Goal: Information Seeking & Learning: Learn about a topic

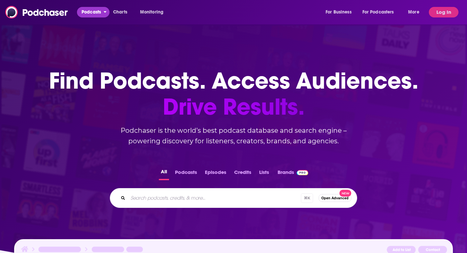
click at [93, 11] on span "Podcasts" at bounding box center [91, 12] width 19 height 9
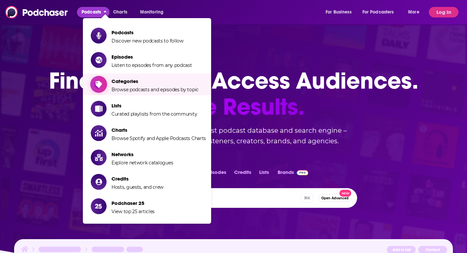
click at [146, 84] on span "Categories" at bounding box center [154, 81] width 87 height 6
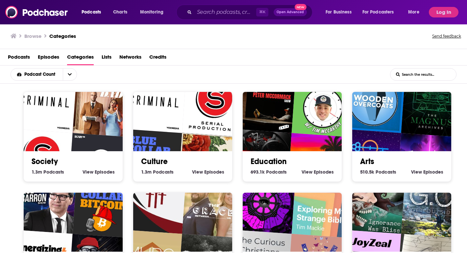
click at [424, 75] on input "List Search Input" at bounding box center [423, 74] width 66 height 12
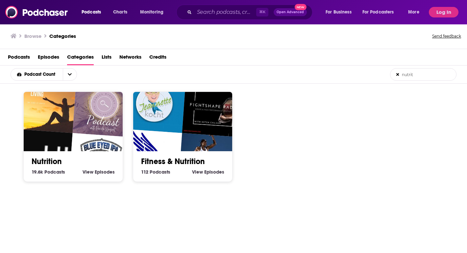
type input "nutrit"
click at [44, 160] on link "Nutrition" at bounding box center [47, 161] width 30 height 10
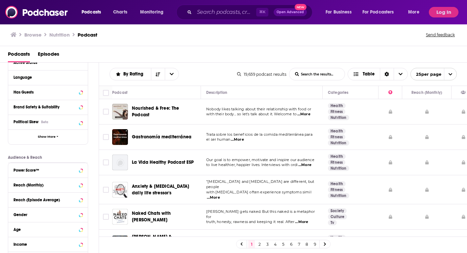
scroll to position [118, 0]
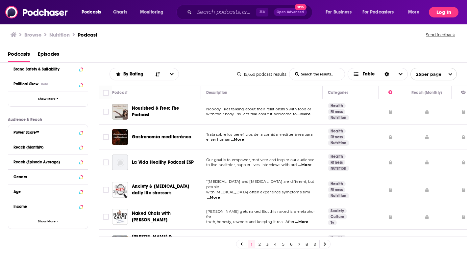
click at [448, 14] on button "Log In" at bounding box center [444, 12] width 30 height 11
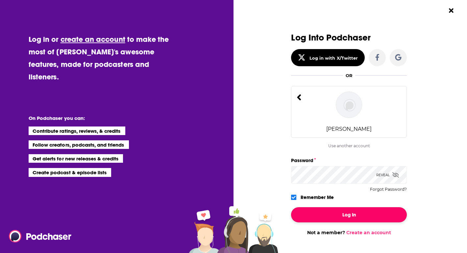
click at [354, 215] on button "Log In" at bounding box center [349, 214] width 116 height 15
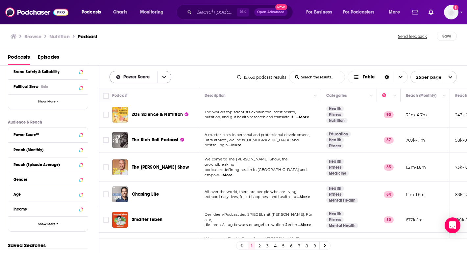
click at [152, 80] on div "Power Score" at bounding box center [141, 77] width 62 height 12
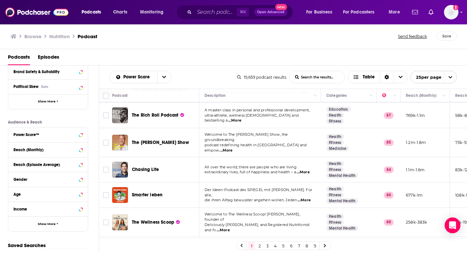
scroll to position [25, 0]
click at [233, 147] on span "...More" at bounding box center [225, 149] width 13 height 5
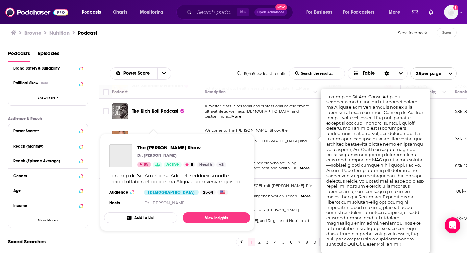
scroll to position [0, 0]
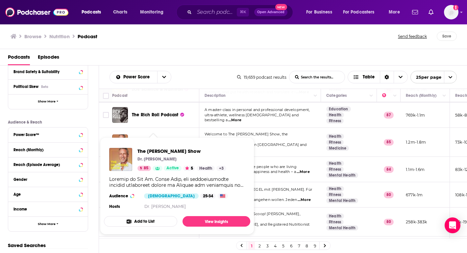
click at [170, 147] on div "The [PERSON_NAME] Show Dr. [PERSON_NAME] 85 Active 5 Health + 3 Audience [DEMOG…" at bounding box center [177, 178] width 146 height 73
click at [162, 151] on span "The [PERSON_NAME] Show" at bounding box center [181, 151] width 89 height 6
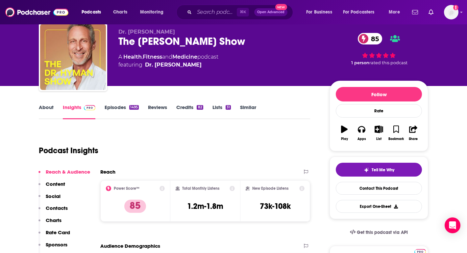
scroll to position [32, 0]
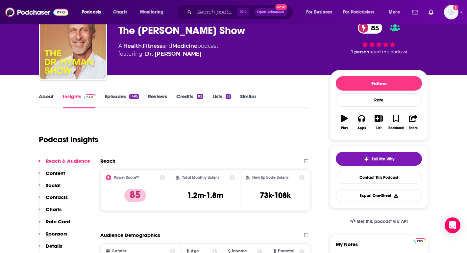
click at [118, 98] on link "Episodes 1495" at bounding box center [122, 100] width 34 height 15
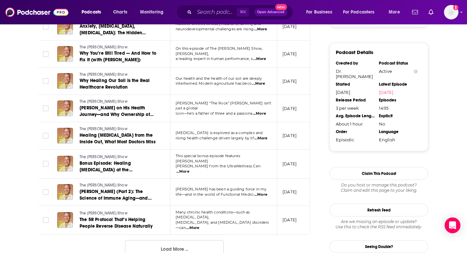
scroll to position [650, 0]
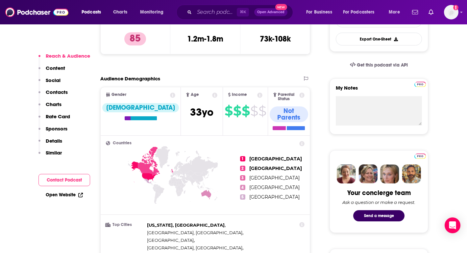
scroll to position [197, 0]
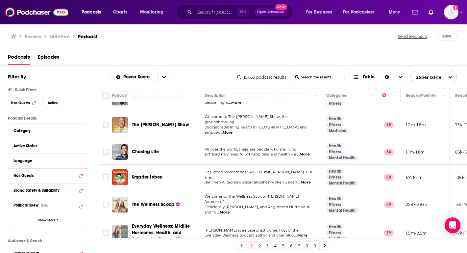
scroll to position [43, 0]
click at [230, 209] on span "...More" at bounding box center [223, 211] width 13 height 5
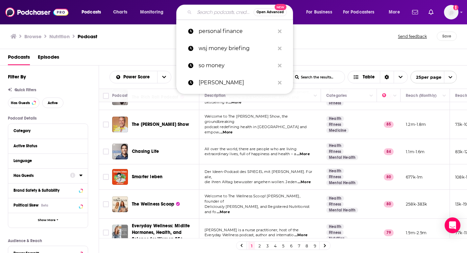
click at [213, 12] on input "Search podcasts, credits, & more..." at bounding box center [223, 12] width 59 height 11
click at [221, 28] on p "personal finance" at bounding box center [237, 31] width 76 height 17
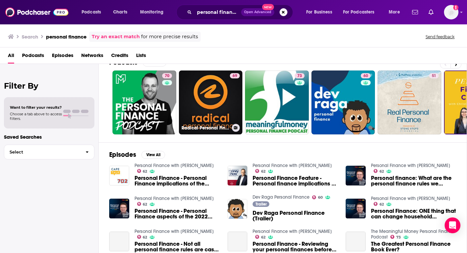
scroll to position [66, 0]
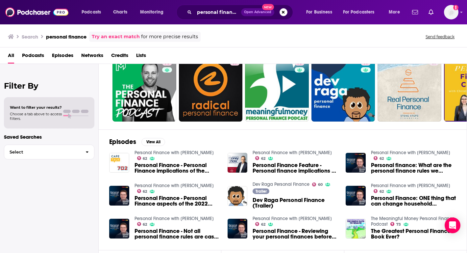
click at [37, 56] on span "Podcasts" at bounding box center [33, 56] width 22 height 13
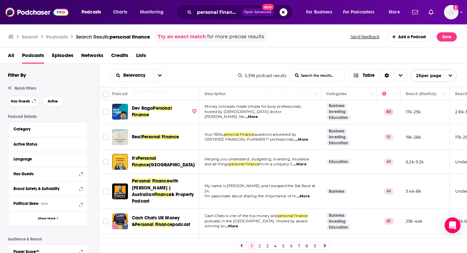
scroll to position [81, 0]
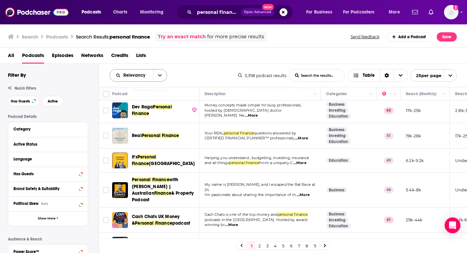
click at [157, 77] on button "open menu" at bounding box center [160, 75] width 14 height 12
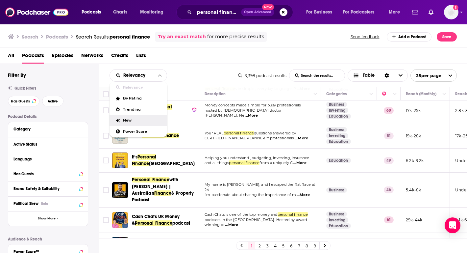
drag, startPoint x: 133, startPoint y: 99, endPoint x: 135, endPoint y: 123, distance: 24.5
click at [135, 122] on div "Relevancy By Rating Trending New Power Score" at bounding box center [139, 109] width 58 height 55
click at [135, 127] on div "Power Score" at bounding box center [139, 131] width 58 height 11
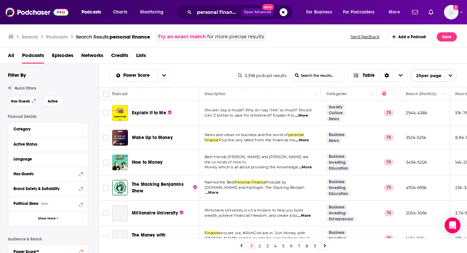
scroll to position [216, 0]
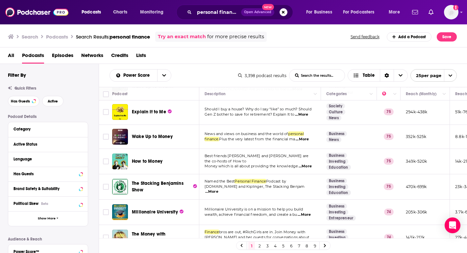
click at [303, 163] on span "...More" at bounding box center [305, 165] width 13 height 5
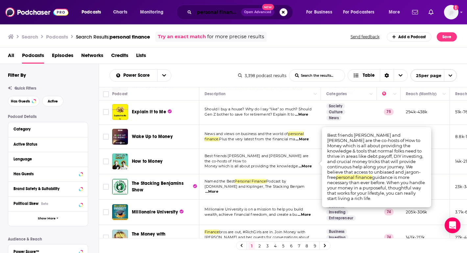
click at [210, 13] on input "personal finance" at bounding box center [217, 12] width 47 height 11
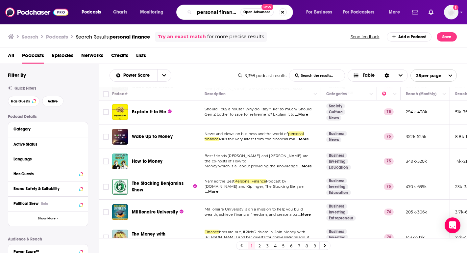
click at [210, 13] on input "personal finance" at bounding box center [217, 12] width 46 height 11
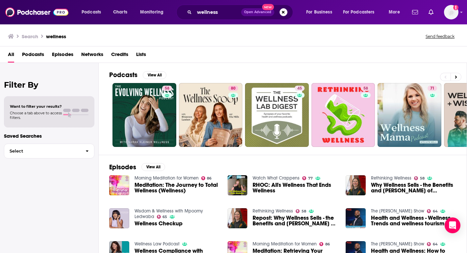
click at [40, 51] on span "Podcasts" at bounding box center [33, 55] width 22 height 13
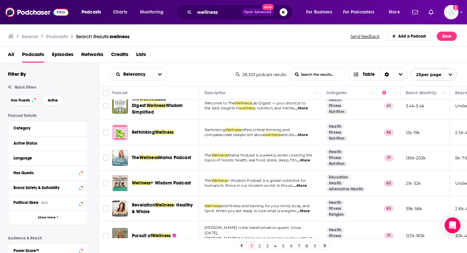
scroll to position [63, 0]
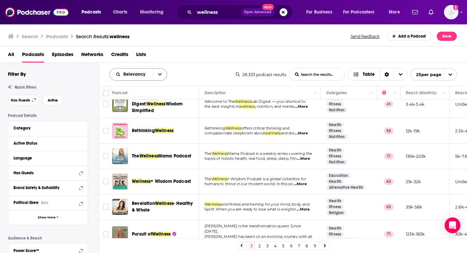
click at [158, 75] on icon "open menu" at bounding box center [160, 74] width 4 height 5
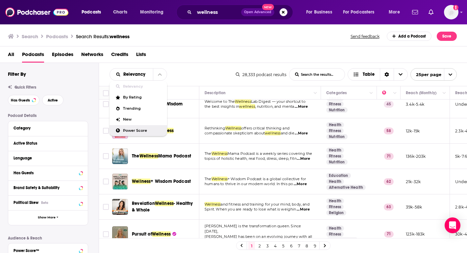
click at [141, 130] on span "Power Score" at bounding box center [142, 131] width 39 height 4
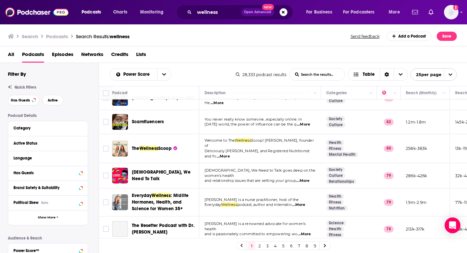
scroll to position [160, 0]
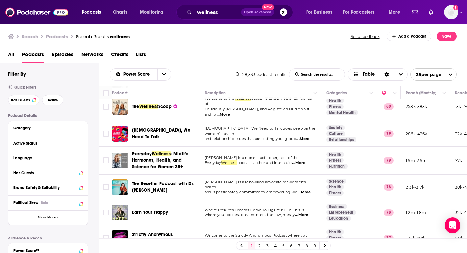
click at [305, 160] on span "...More" at bounding box center [298, 162] width 13 height 5
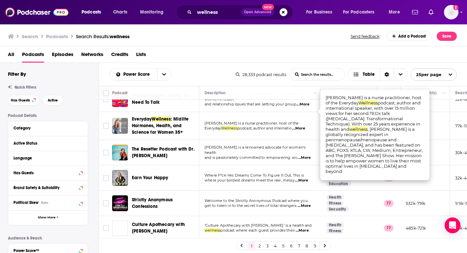
scroll to position [206, 0]
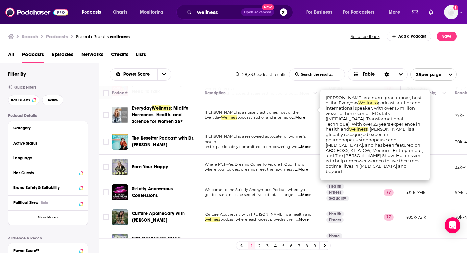
click at [241, 144] on span "and is passionately committed to empowering wo" at bounding box center [251, 146] width 93 height 5
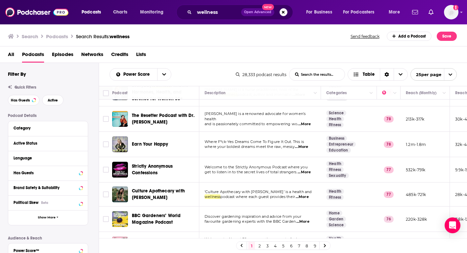
scroll to position [230, 0]
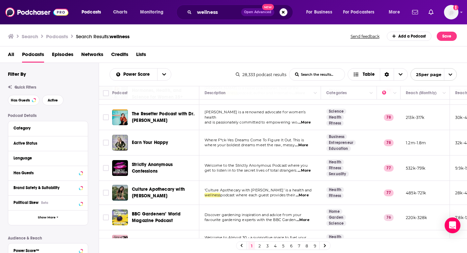
click at [303, 142] on span "...More" at bounding box center [301, 144] width 13 height 5
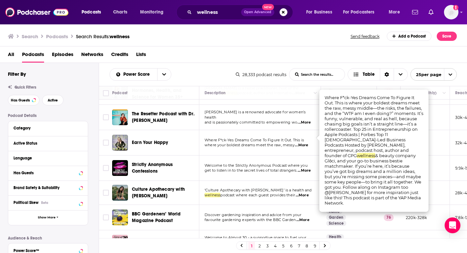
click at [269, 143] on td "Where F*ck-Yes Dreams Come To Figure It Out. This is where your boldest dreams …" at bounding box center [260, 142] width 122 height 25
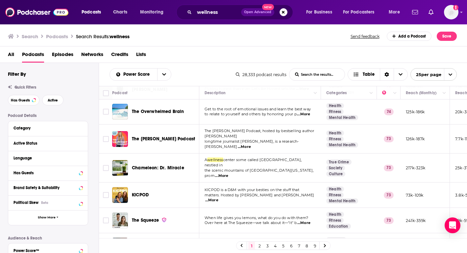
scroll to position [495, 0]
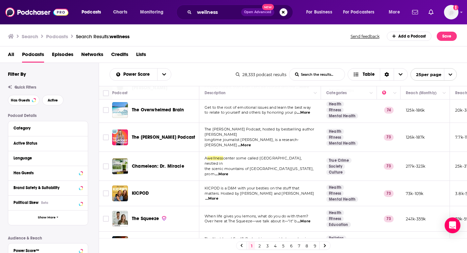
click at [259, 246] on link "2" at bounding box center [259, 245] width 7 height 8
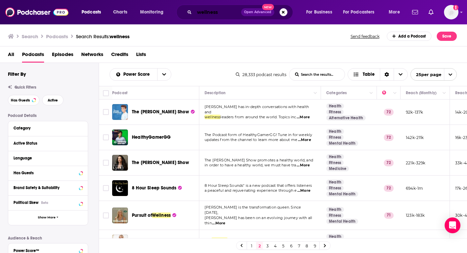
click at [219, 14] on input "wellness" at bounding box center [217, 12] width 47 height 11
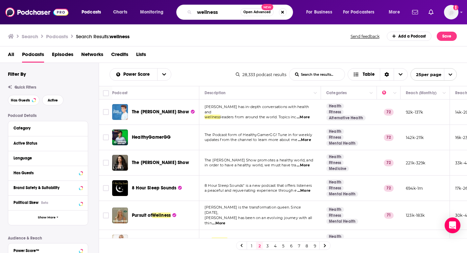
click at [219, 14] on input "wellness" at bounding box center [217, 12] width 46 height 11
type input "nutrition"
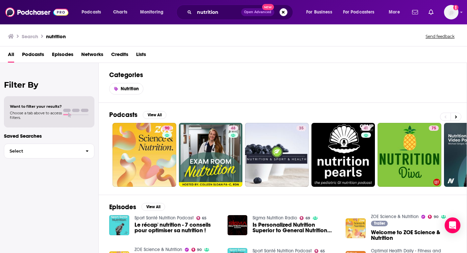
click at [35, 55] on span "Podcasts" at bounding box center [33, 55] width 22 height 13
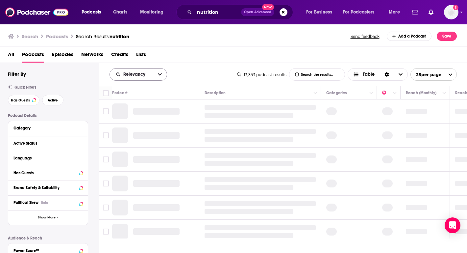
click at [150, 72] on span "Relevancy" at bounding box center [131, 74] width 43 height 5
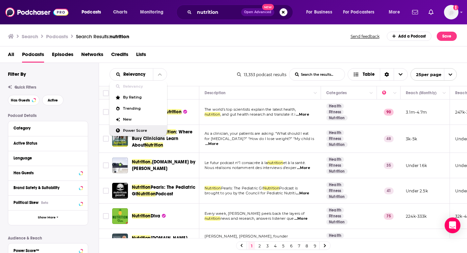
click at [138, 127] on div "Power Score" at bounding box center [139, 130] width 58 height 11
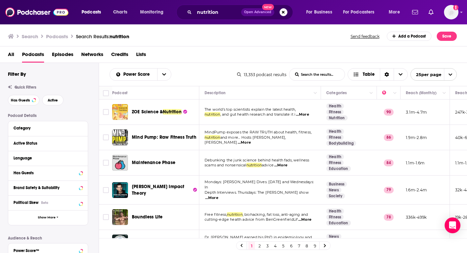
click at [303, 113] on span "...More" at bounding box center [302, 114] width 13 height 5
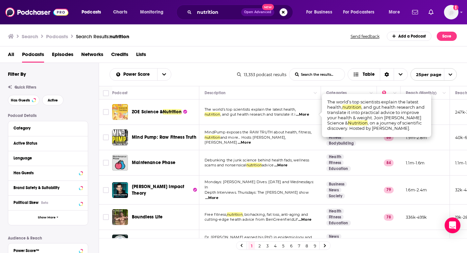
click at [251, 142] on td "MindPump exposes the RAW TRUTH about health, fitness, nutrition and more... Hos…" at bounding box center [260, 137] width 122 height 25
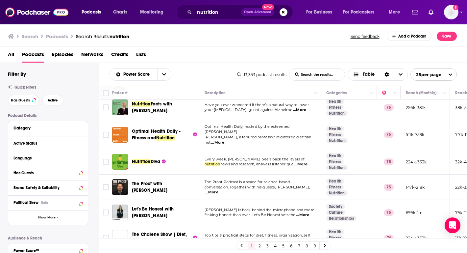
scroll to position [212, 0]
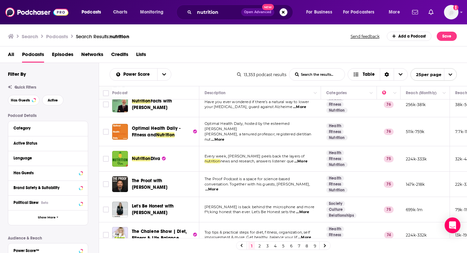
click at [307, 159] on span "...More" at bounding box center [300, 161] width 13 height 5
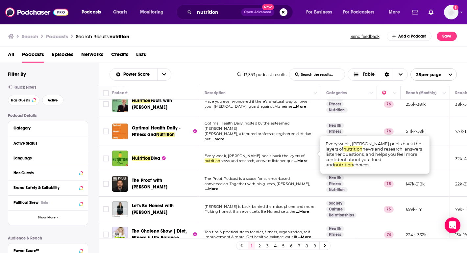
click at [155, 150] on div "Podcasts Charts Monitoring nutrition Open Advanced New For Business For Podcast…" at bounding box center [233, 126] width 467 height 253
